Goal: Transaction & Acquisition: Purchase product/service

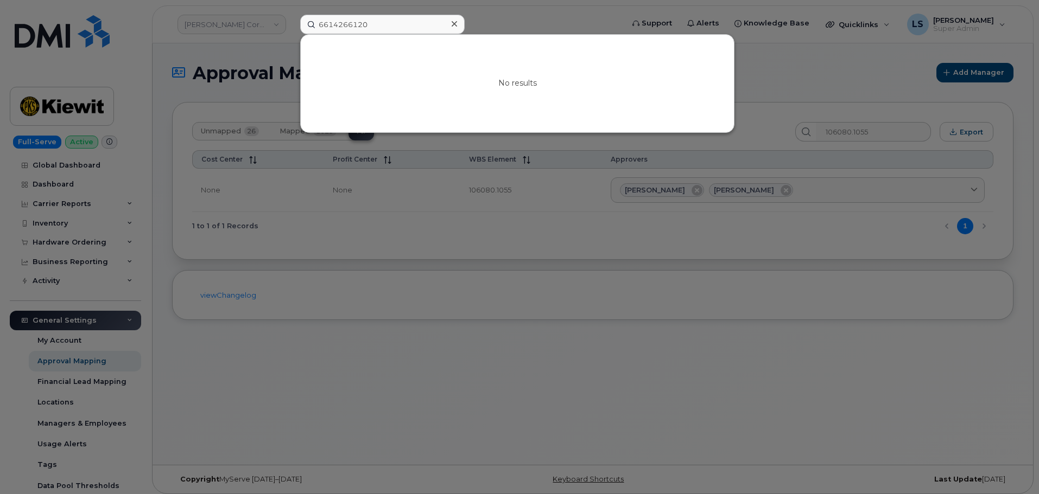
drag, startPoint x: 186, startPoint y: 59, endPoint x: 151, endPoint y: 54, distance: 35.2
click at [184, 59] on div at bounding box center [519, 247] width 1039 height 494
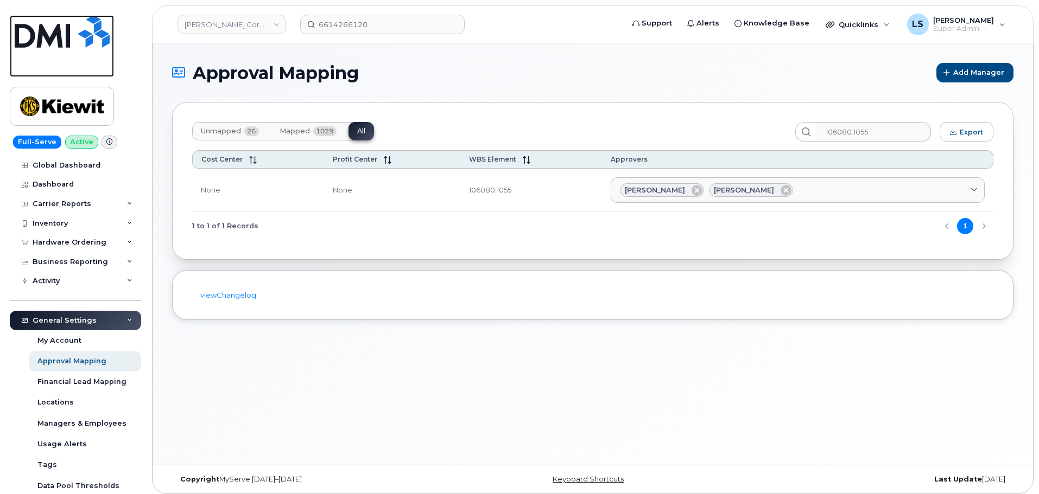
click at [65, 28] on img at bounding box center [62, 31] width 95 height 33
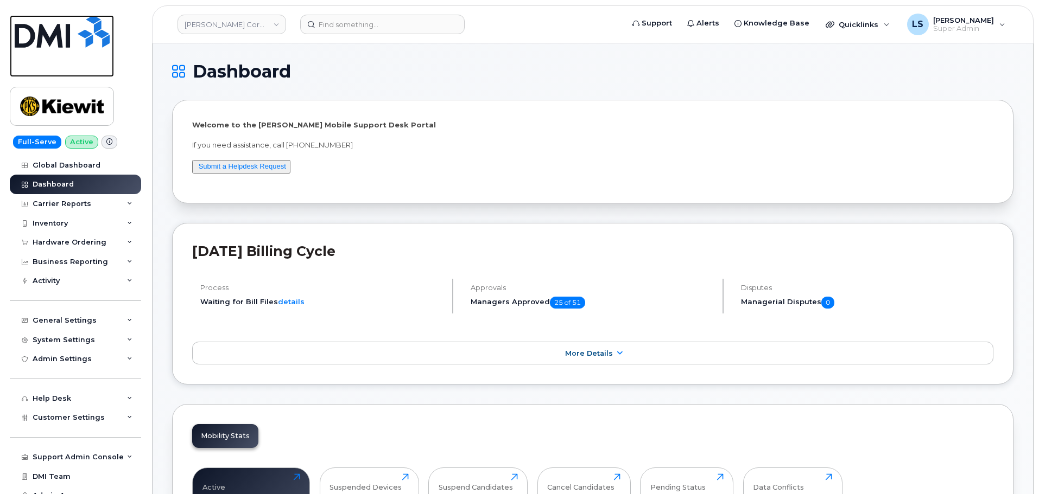
click at [68, 49] on link at bounding box center [62, 46] width 104 height 62
click at [99, 326] on div "General Settings" at bounding box center [75, 321] width 131 height 20
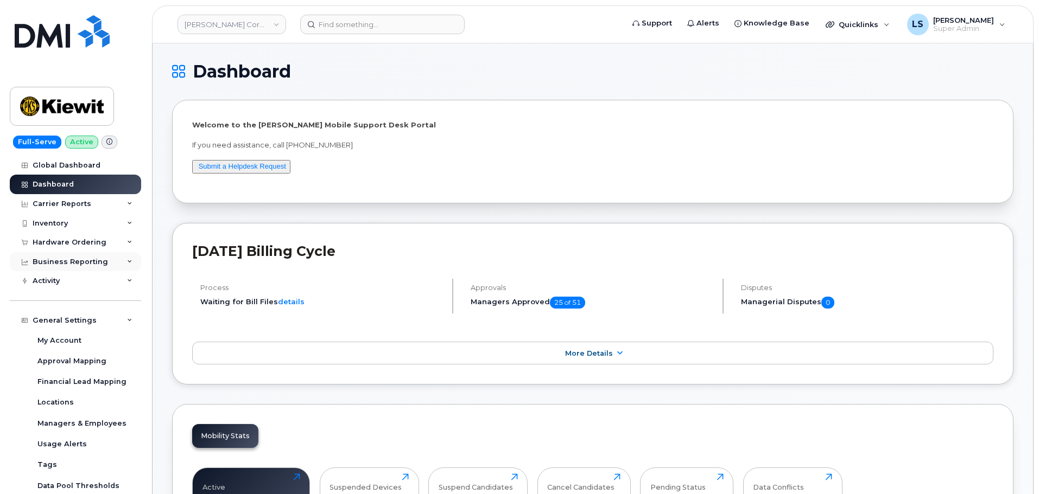
click at [88, 252] on div "Business Reporting" at bounding box center [75, 262] width 131 height 20
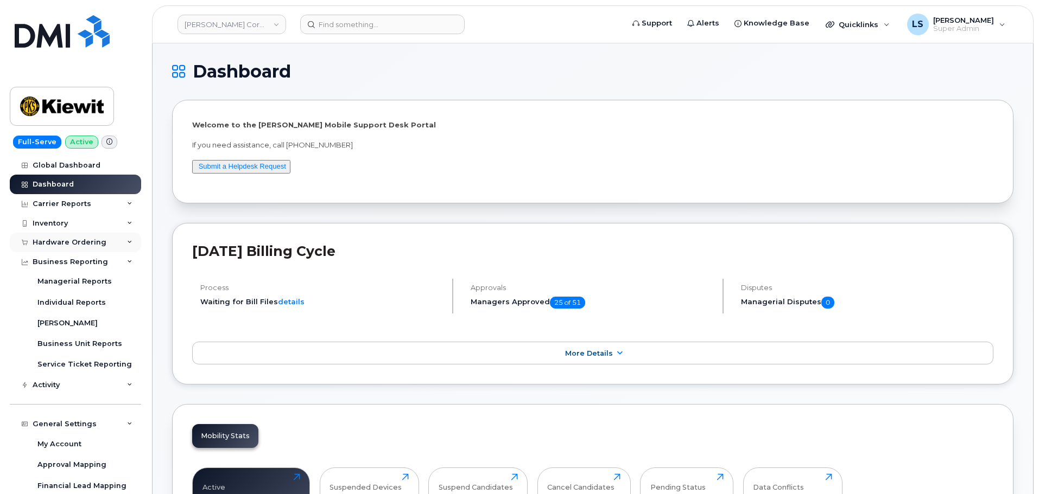
click at [89, 243] on div "Hardware Ordering" at bounding box center [70, 242] width 74 height 9
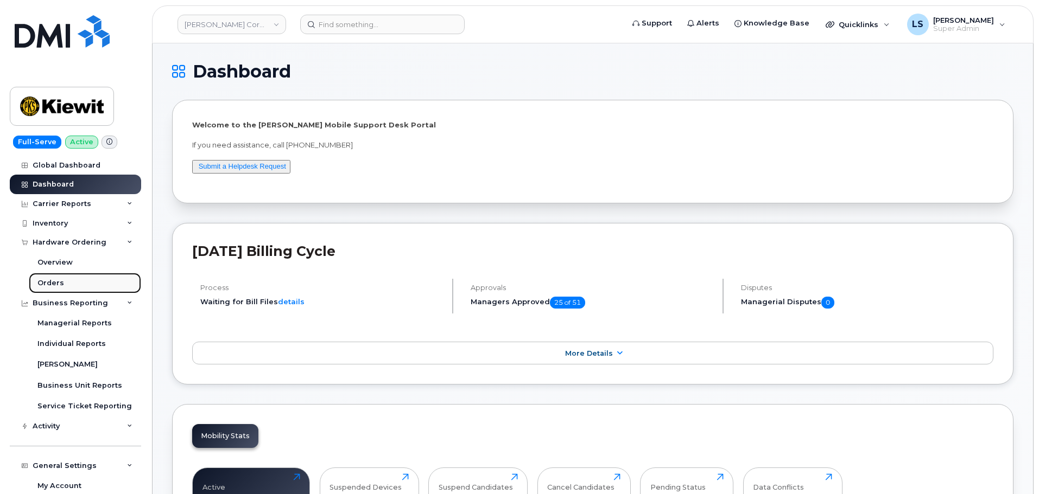
click at [100, 282] on link "Orders" at bounding box center [85, 283] width 112 height 21
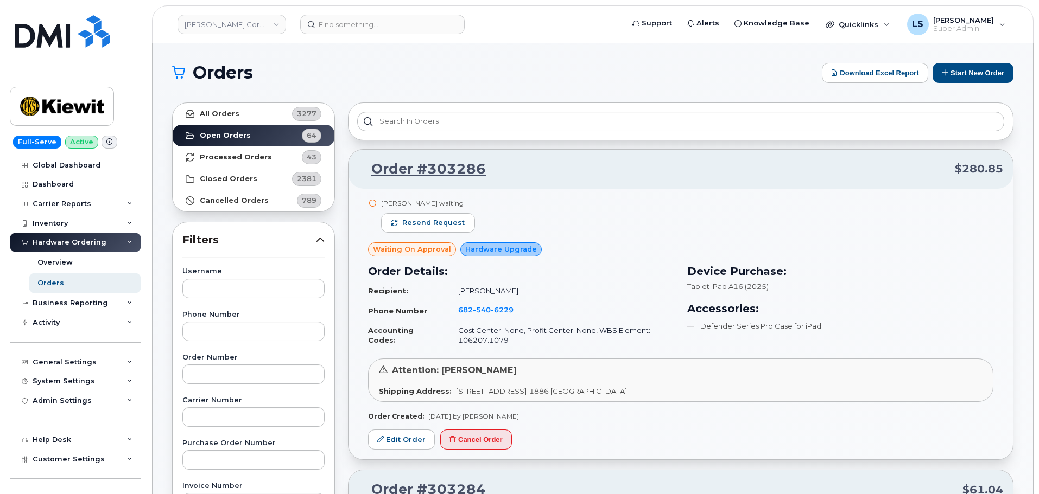
drag, startPoint x: 879, startPoint y: 68, endPoint x: 584, endPoint y: 56, distance: 295.5
click at [979, 73] on button "Start New Order" at bounding box center [973, 73] width 81 height 20
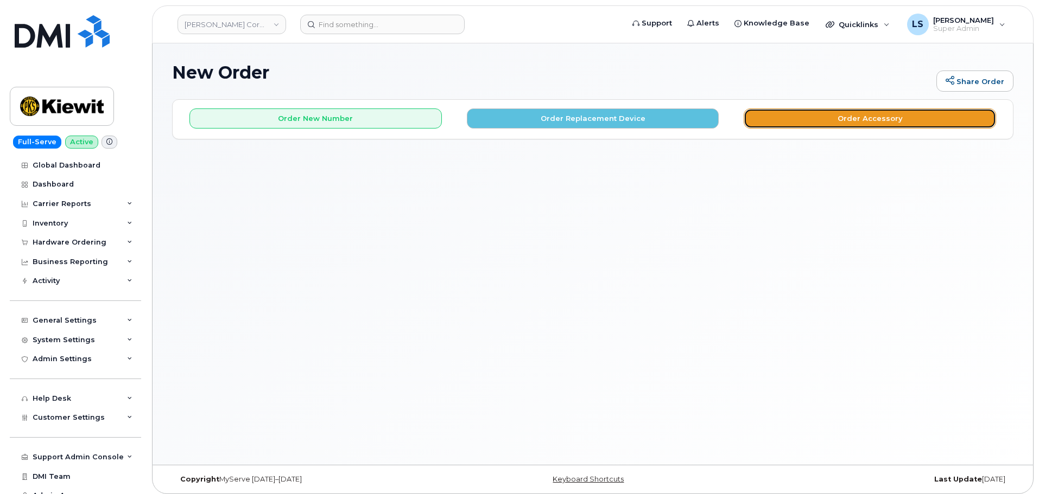
click at [880, 122] on button "Order Accessory" at bounding box center [870, 119] width 252 height 20
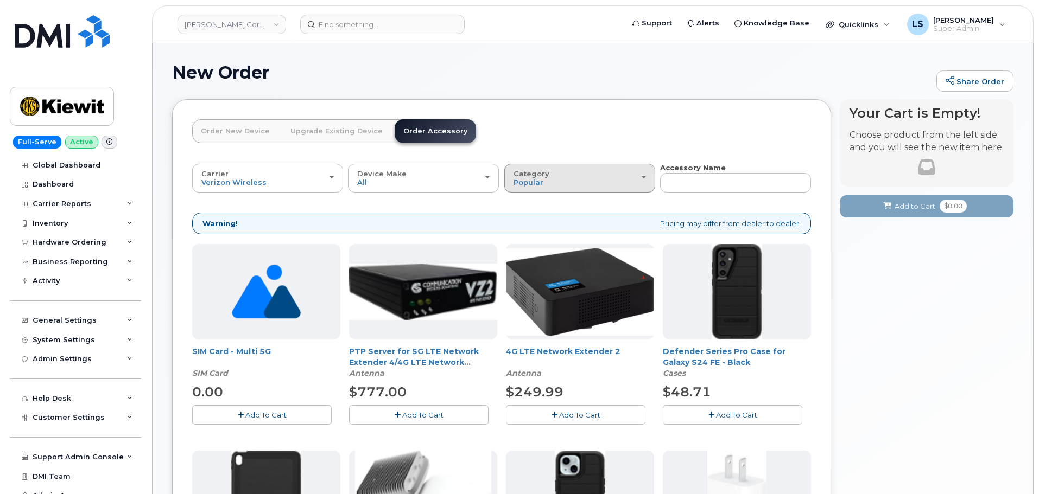
click at [591, 190] on button "Category Popular" at bounding box center [579, 178] width 151 height 28
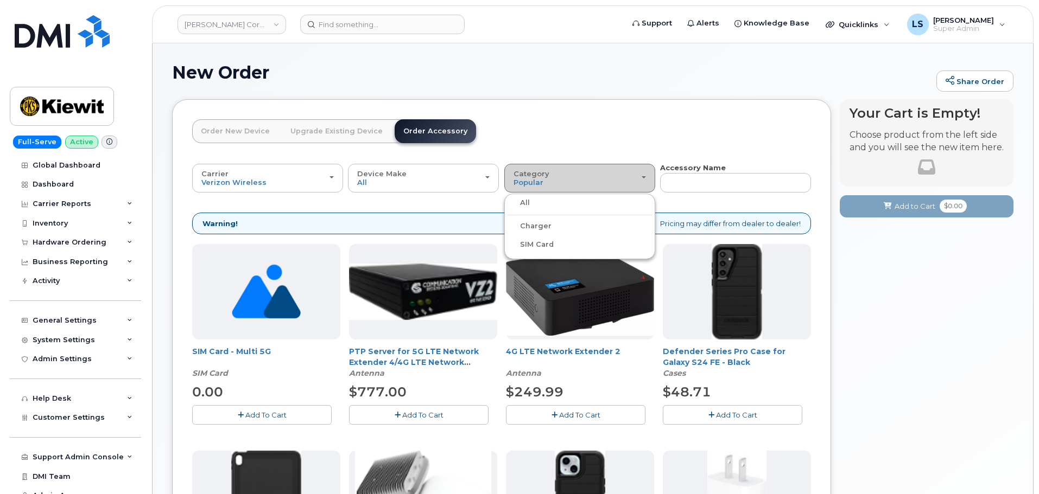
click at [543, 176] on span "Category" at bounding box center [531, 173] width 36 height 9
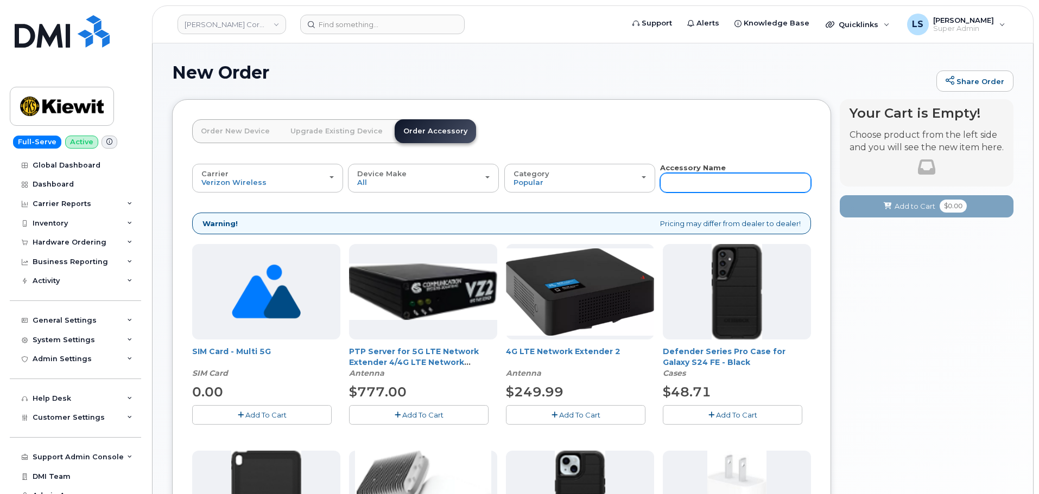
click at [726, 179] on input "text" at bounding box center [735, 183] width 151 height 20
type input "ipad"
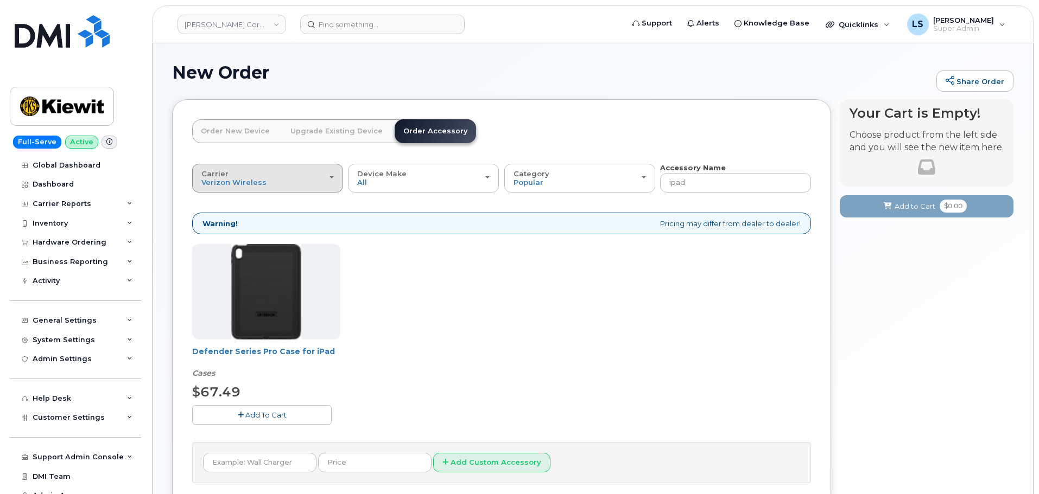
click at [268, 179] on div "Carrier Verizon Wireless T-Mobile AT&T Wireless" at bounding box center [267, 178] width 132 height 17
click at [233, 235] on label "AT&T Wireless" at bounding box center [230, 239] width 71 height 13
click at [0, 0] on input "AT&T Wireless" at bounding box center [0, 0] width 0 height 0
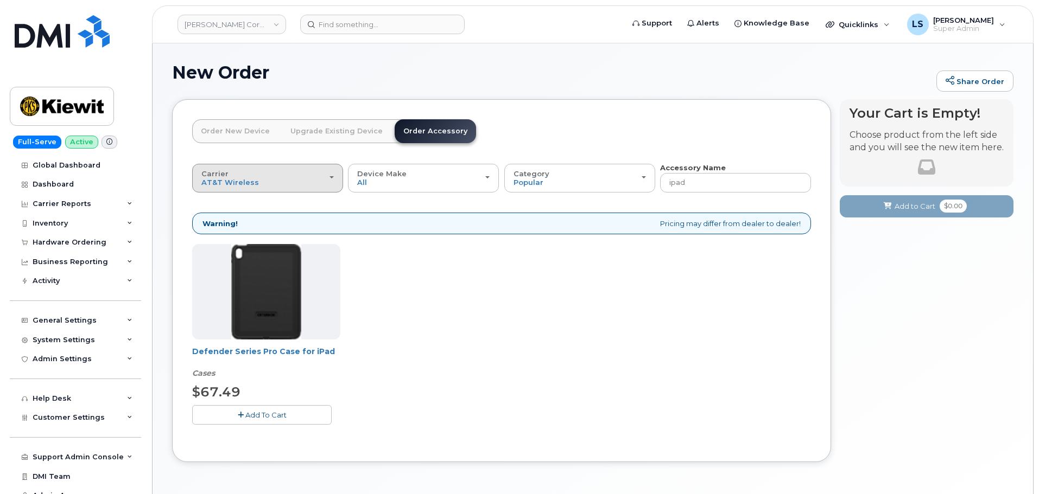
click at [274, 176] on div "Carrier Verizon Wireless T-Mobile AT&T Wireless" at bounding box center [267, 178] width 132 height 17
click at [252, 229] on ul "Verizon Wireless T-Mobile AT&T Wireless" at bounding box center [267, 224] width 151 height 61
click at [207, 223] on strong "Warning!" at bounding box center [219, 224] width 35 height 10
click at [238, 179] on span "AT&T Wireless" at bounding box center [230, 182] width 58 height 9
click at [220, 224] on label "T-Mobile" at bounding box center [218, 221] width 47 height 13
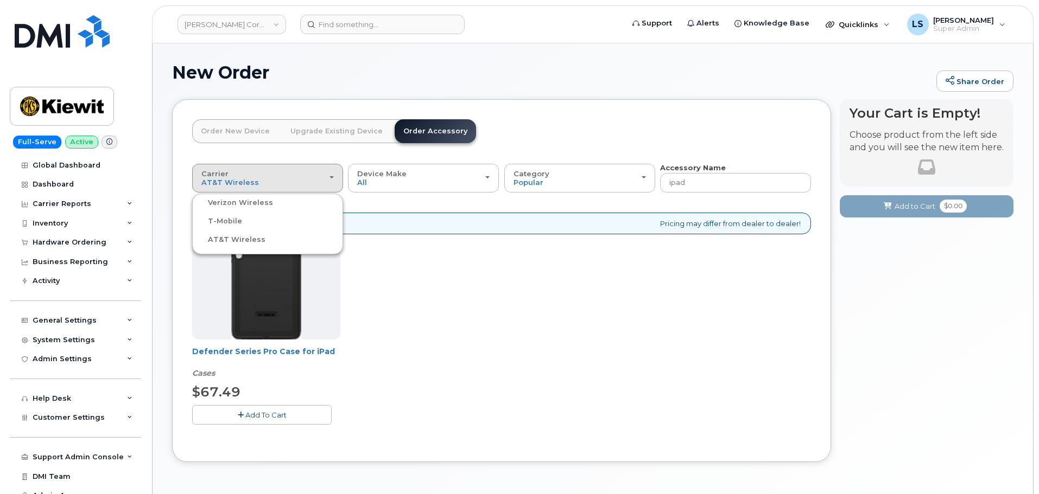
click at [0, 0] on input "T-Mobile" at bounding box center [0, 0] width 0 height 0
click at [243, 176] on div "Carrier Verizon Wireless T-Mobile AT&T Wireless" at bounding box center [267, 178] width 132 height 17
click at [244, 207] on label "Verizon Wireless" at bounding box center [234, 202] width 78 height 13
click at [0, 0] on input "Verizon Wireless" at bounding box center [0, 0] width 0 height 0
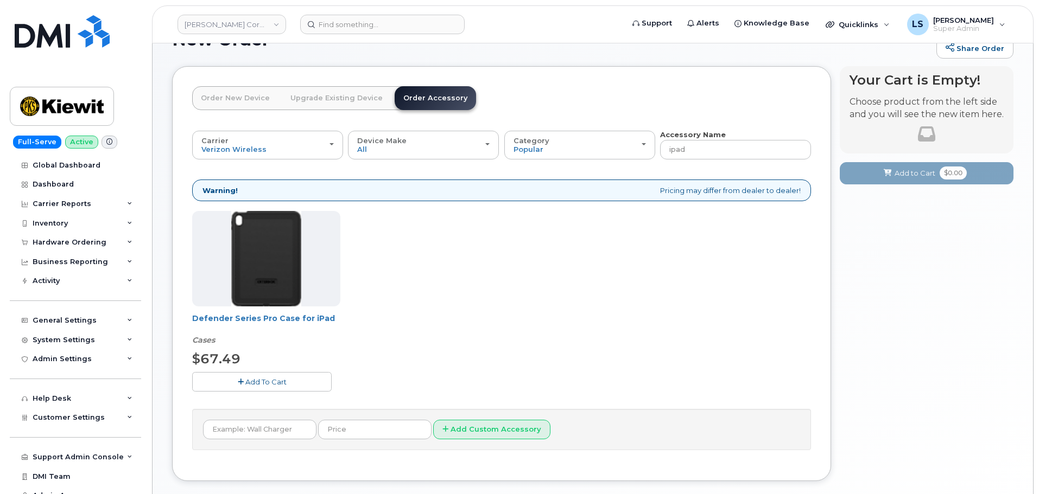
scroll to position [91, 0]
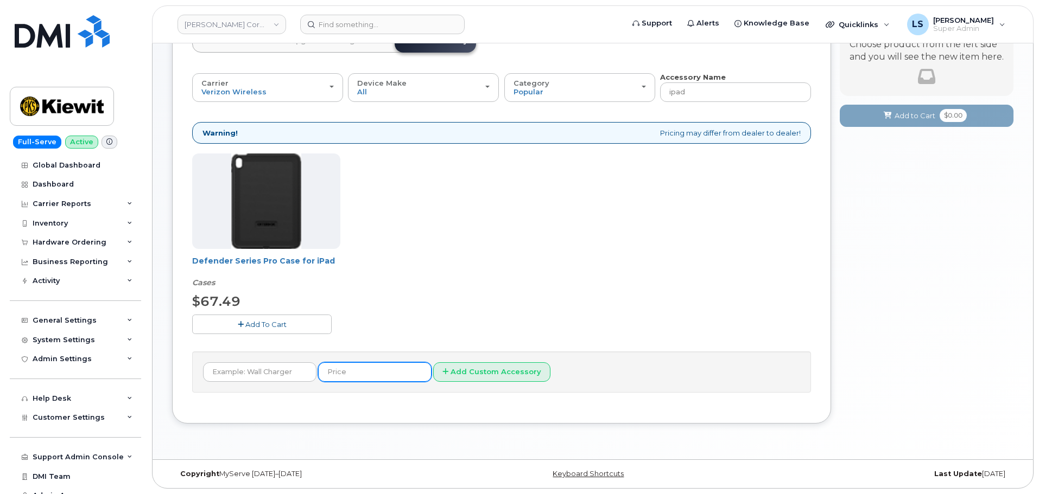
click at [403, 370] on input "text" at bounding box center [374, 373] width 113 height 20
click at [256, 377] on input "text" at bounding box center [259, 373] width 113 height 20
click at [435, 268] on div "Defender Series Pro Case for iPad Cases $67.49 Add To Cart" at bounding box center [501, 253] width 619 height 198
click at [374, 378] on input "text" at bounding box center [374, 373] width 113 height 20
click at [250, 364] on input "text" at bounding box center [259, 373] width 113 height 20
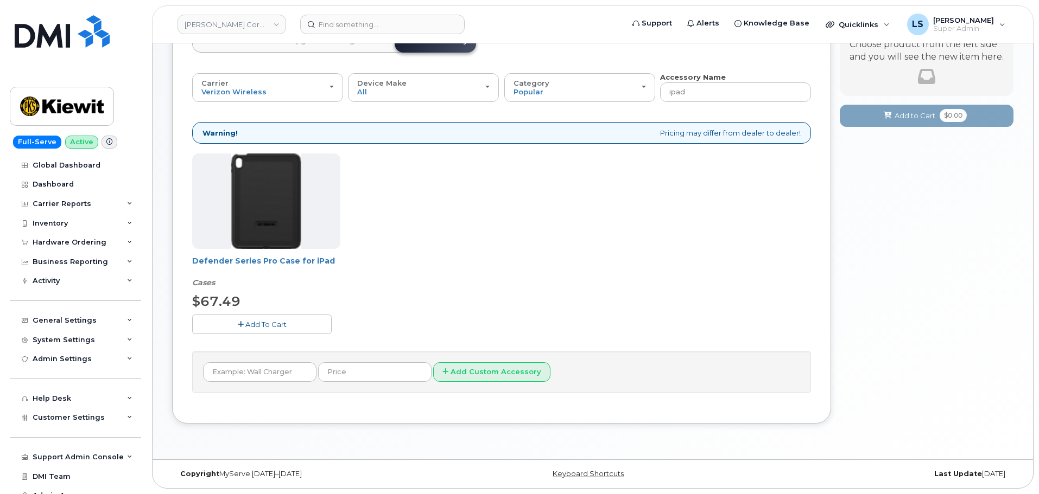
click at [398, 283] on div "Defender Series Pro Case for iPad Cases $67.49 Add To Cart" at bounding box center [501, 253] width 619 height 198
click at [67, 36] on img at bounding box center [62, 31] width 95 height 33
